Goal: Navigation & Orientation: Find specific page/section

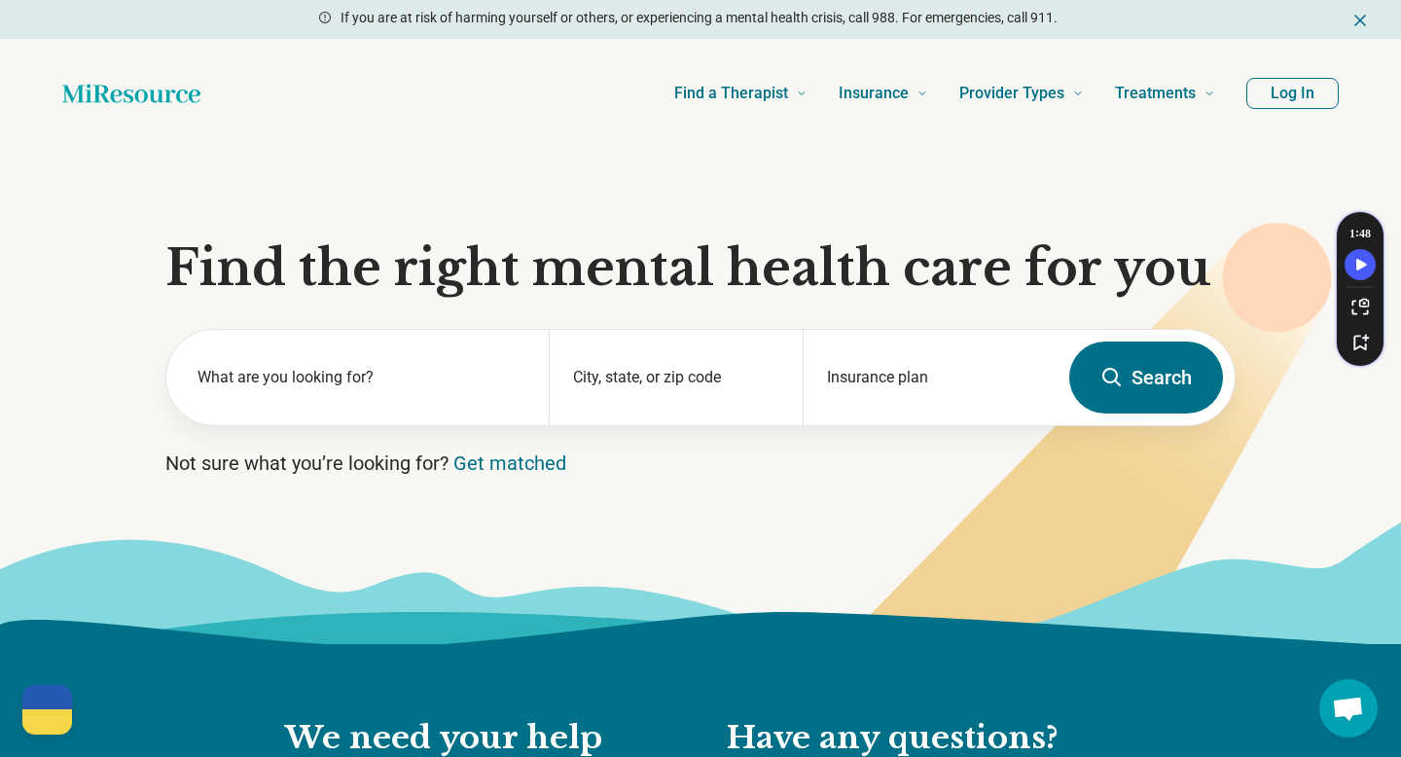
click at [1246, 109] on button "Log In" at bounding box center [1292, 93] width 92 height 31
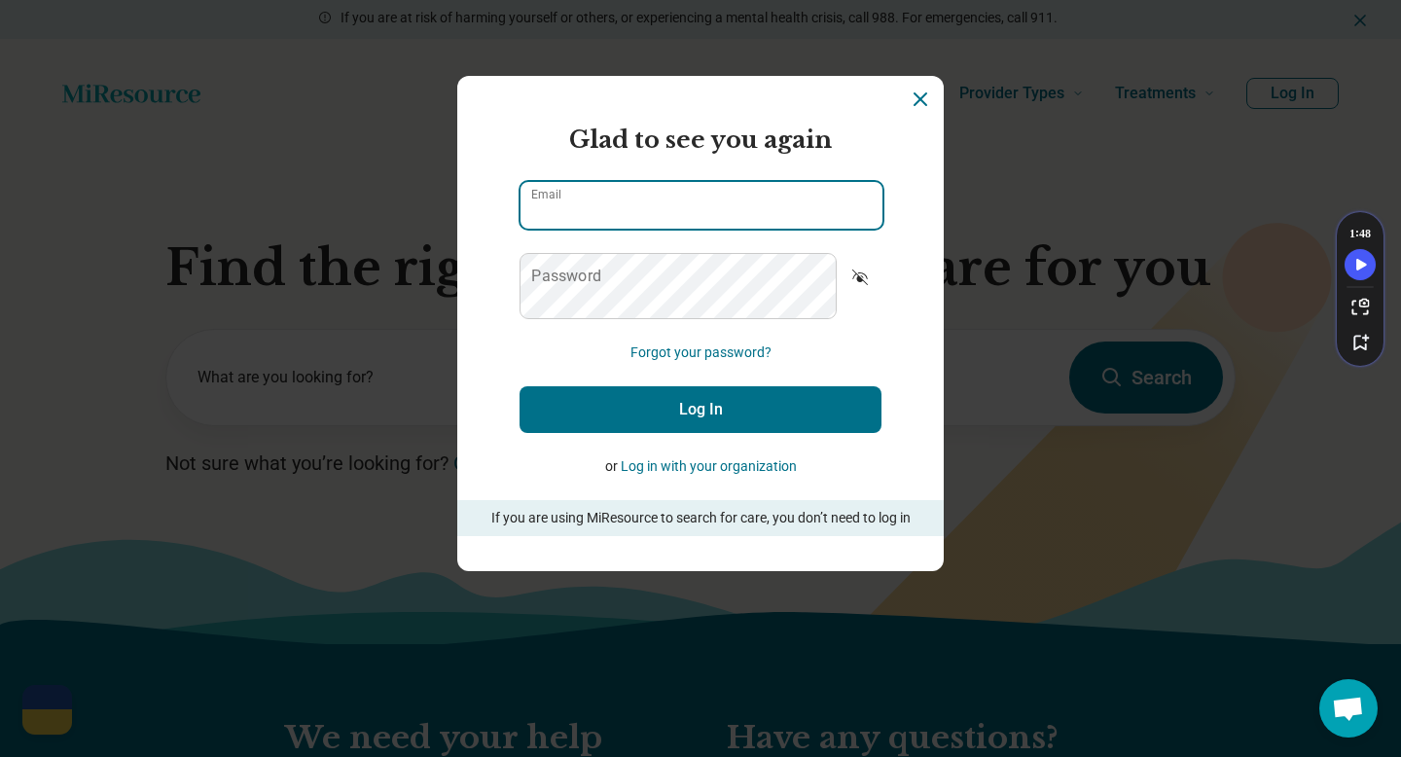
type input "**********"
click at [686, 433] on button "Log In" at bounding box center [700, 409] width 362 height 47
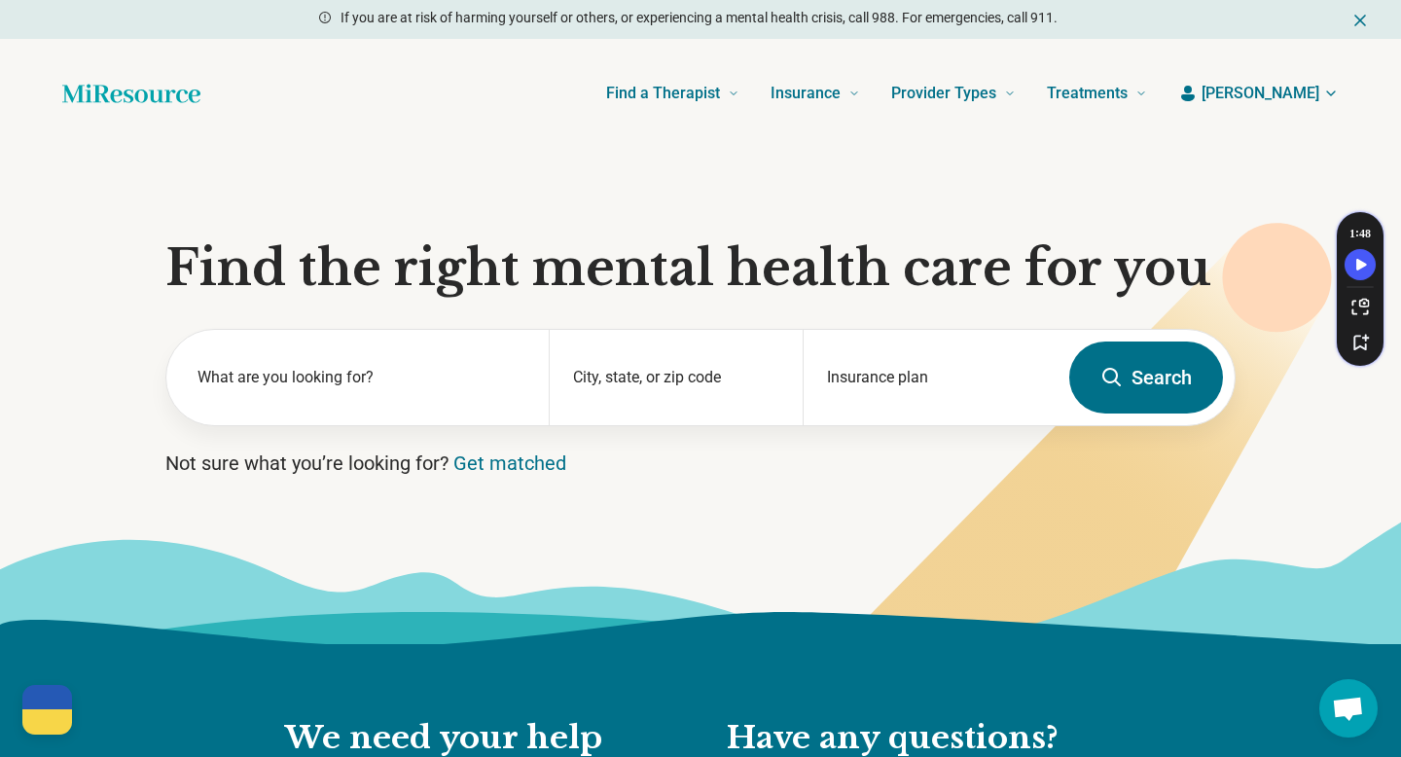
click at [1323, 101] on icon "button" at bounding box center [1331, 94] width 16 height 16
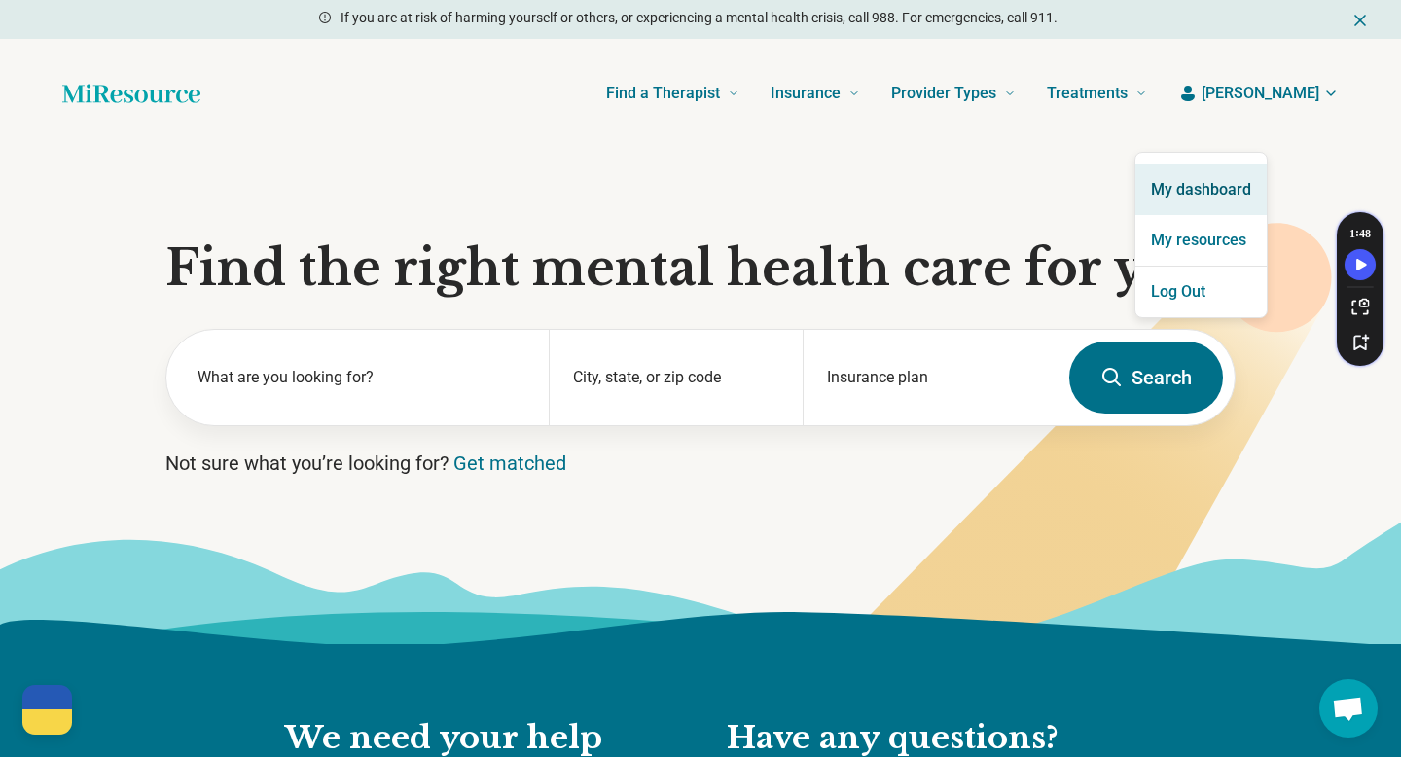
click at [1239, 206] on link "My dashboard" at bounding box center [1200, 189] width 131 height 51
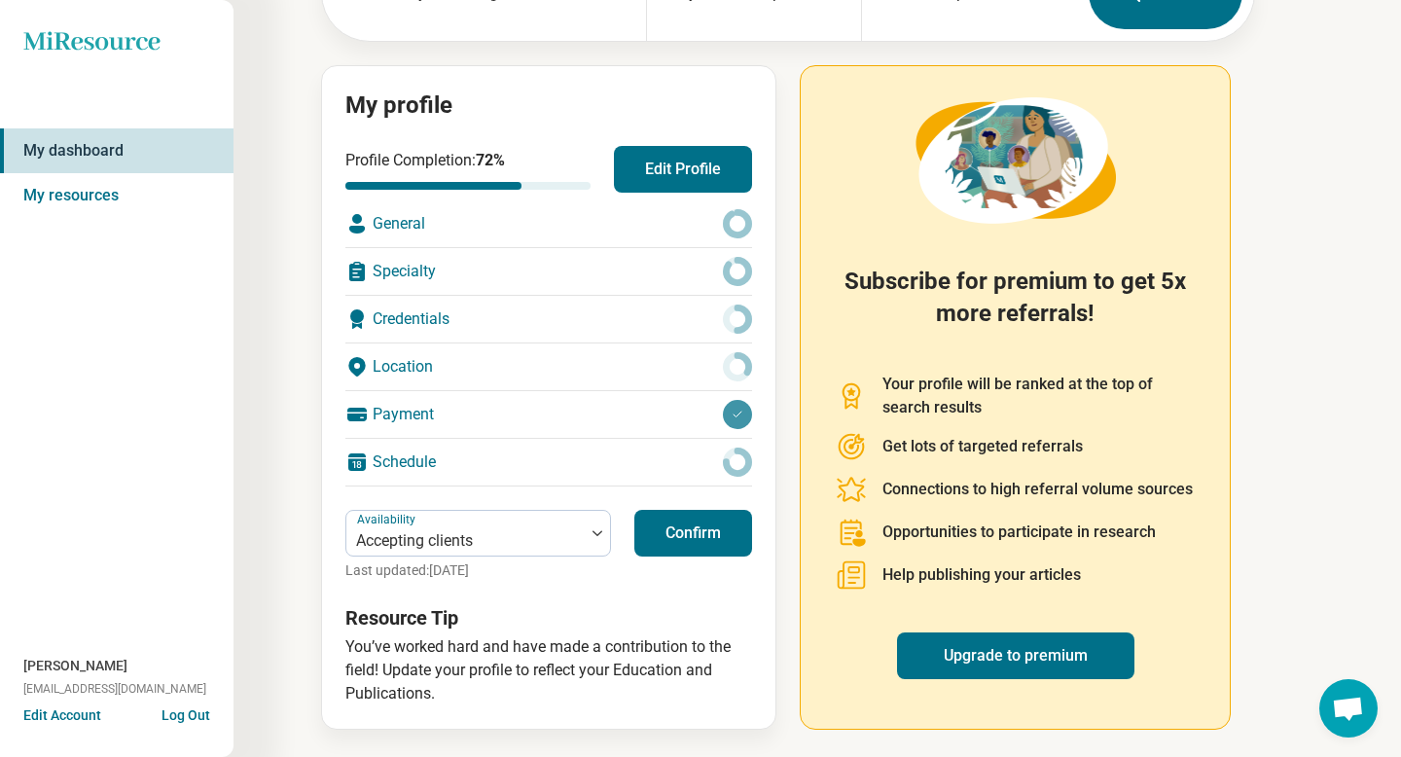
scroll to position [493, 0]
click at [752, 510] on button "Confirm" at bounding box center [693, 533] width 118 height 47
